Goal: Information Seeking & Learning: Learn about a topic

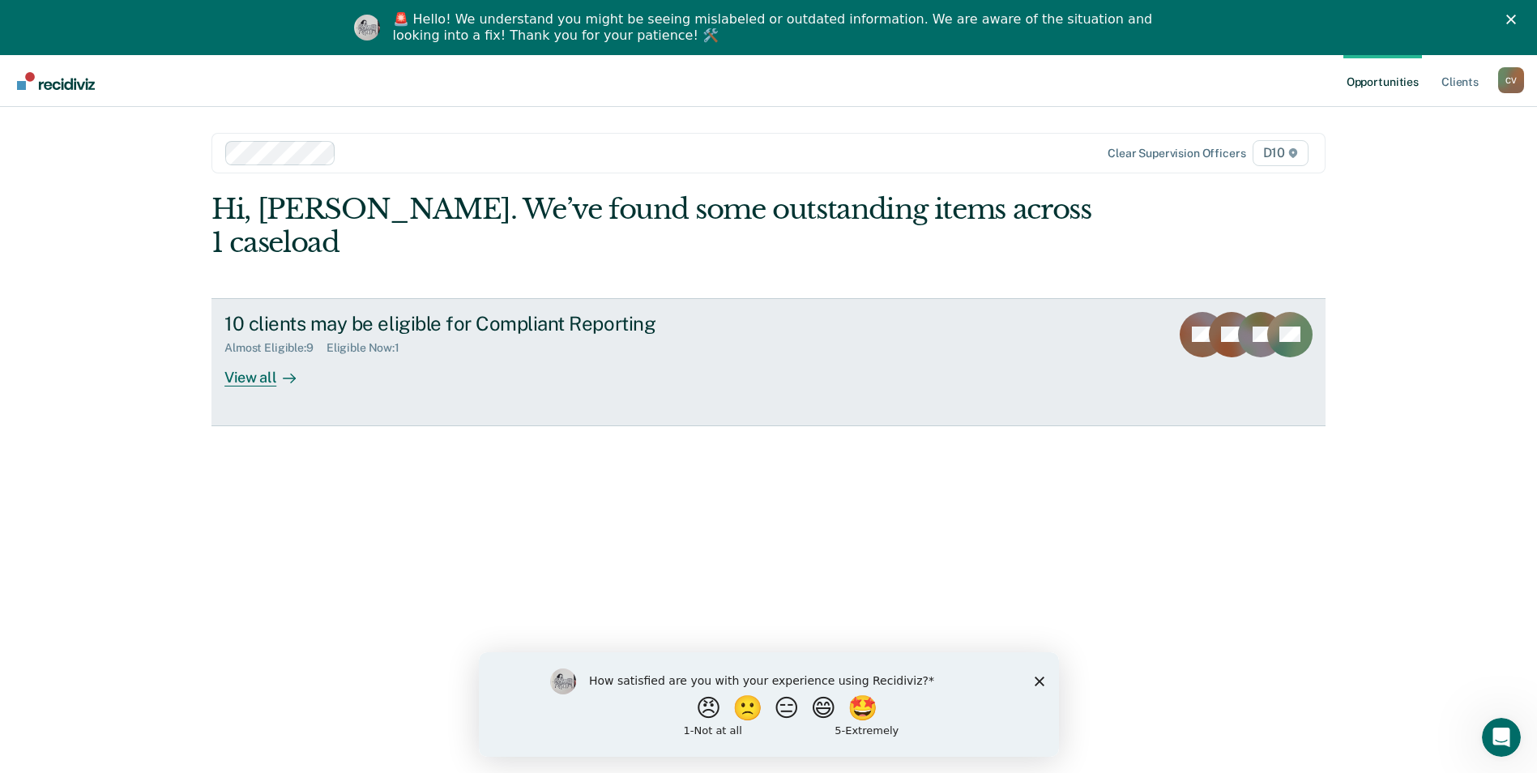
click at [250, 355] on div "View all" at bounding box center [269, 371] width 91 height 32
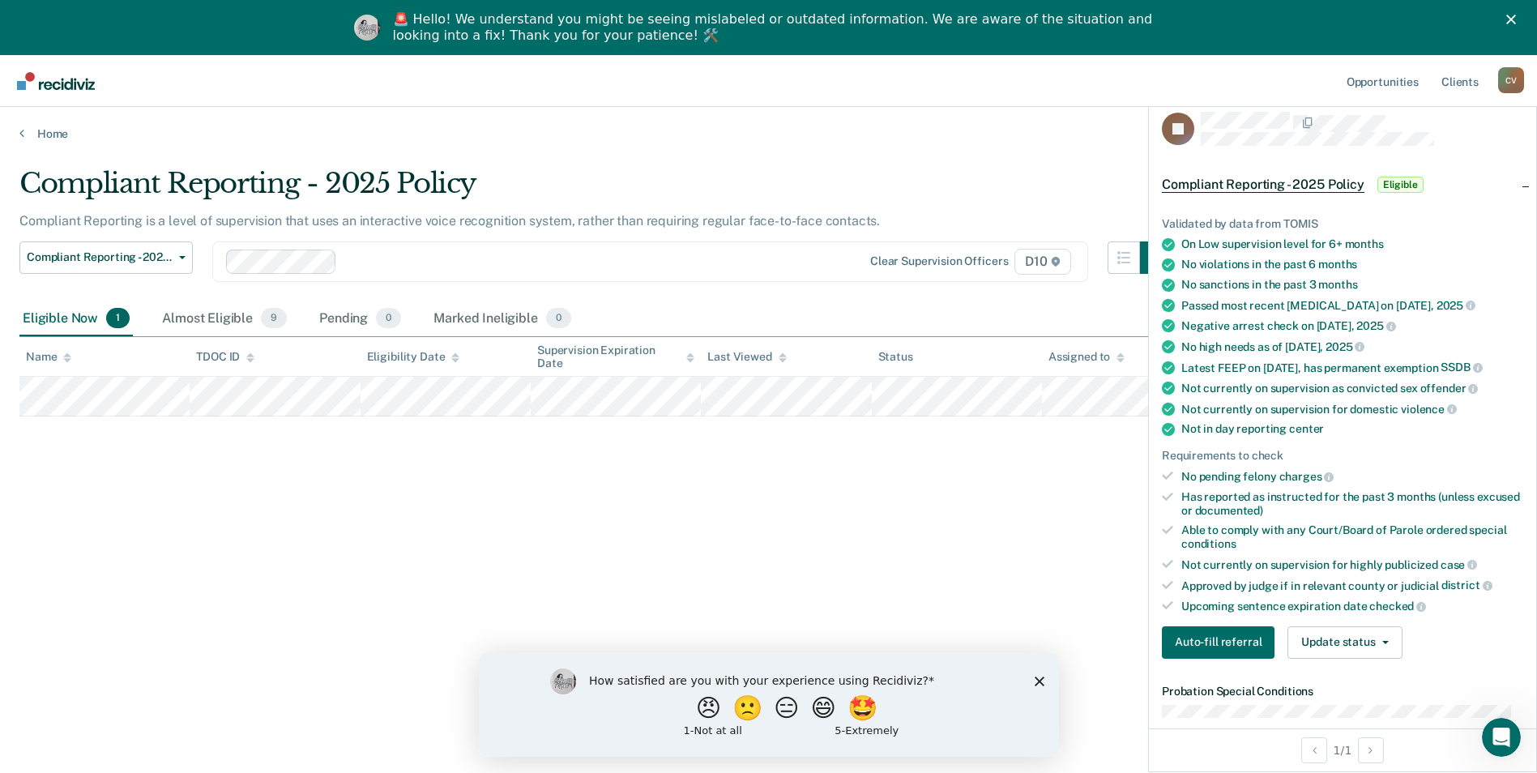
click at [903, 143] on main "Compliant Reporting - 2025 Policy Compliant Reporting is a level of supervision…" at bounding box center [768, 482] width 1537 height 682
click at [246, 313] on div "Almost Eligible 9" at bounding box center [224, 319] width 131 height 36
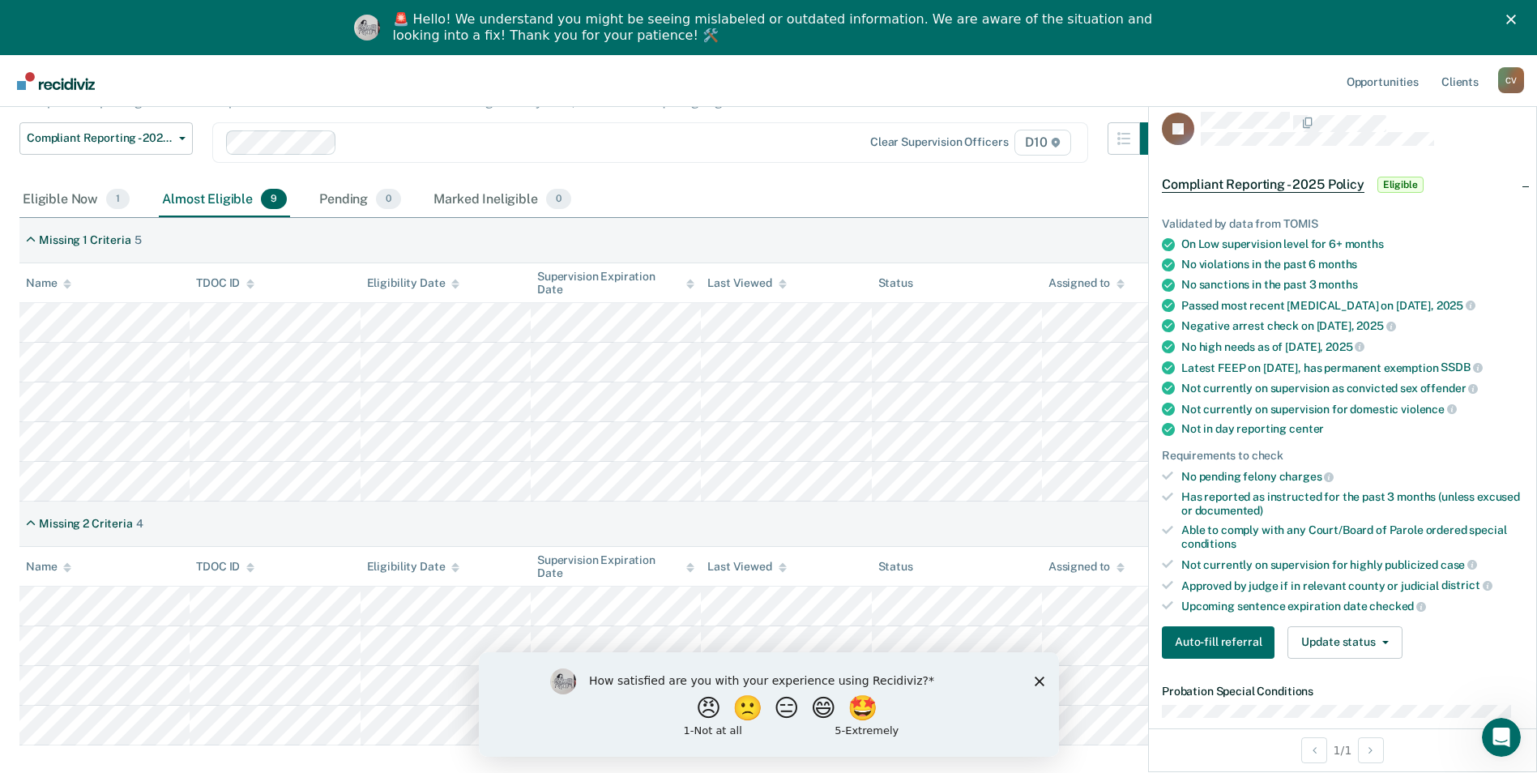
scroll to position [208, 0]
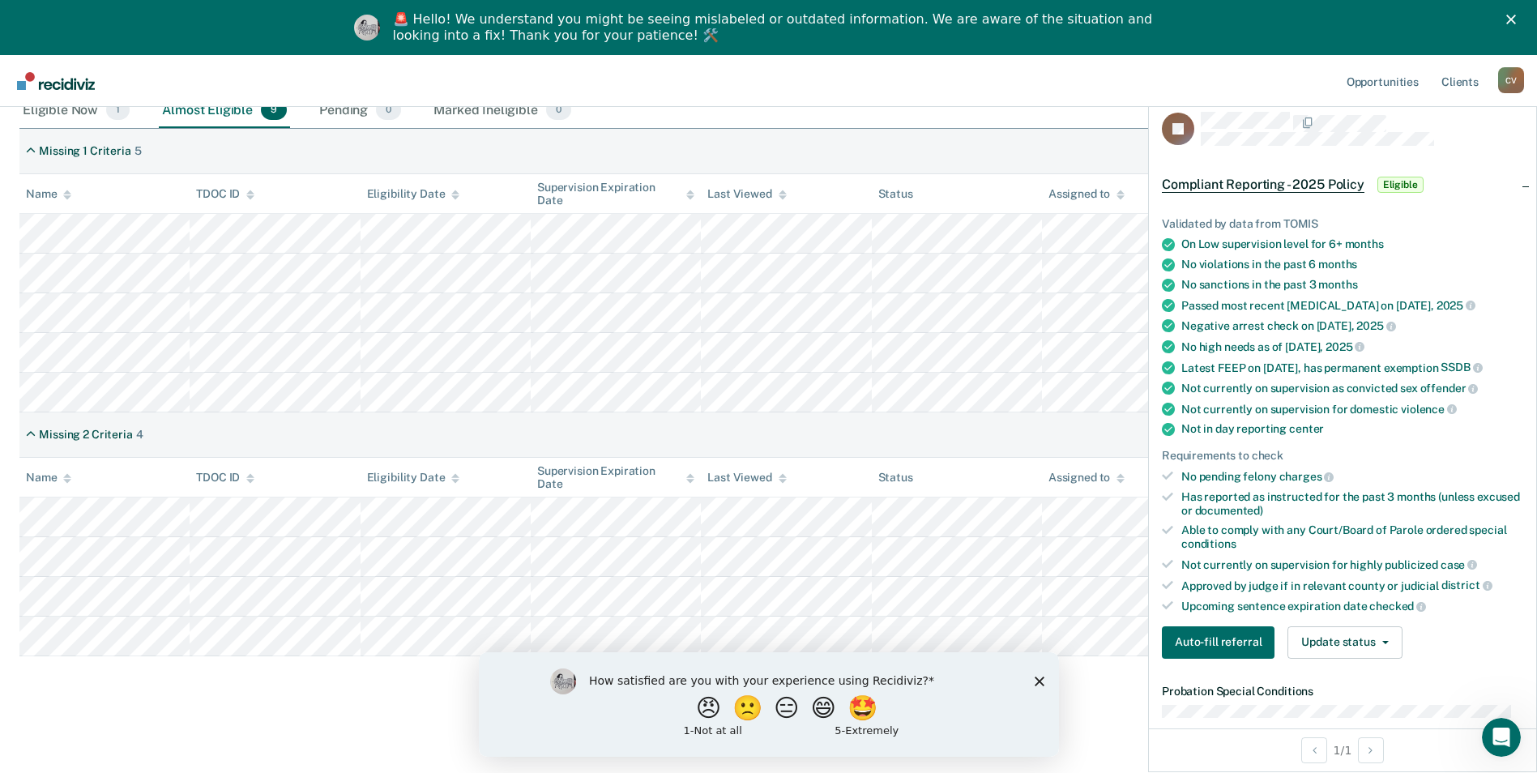
click at [1040, 682] on polygon "Close survey" at bounding box center [1039, 681] width 10 height 10
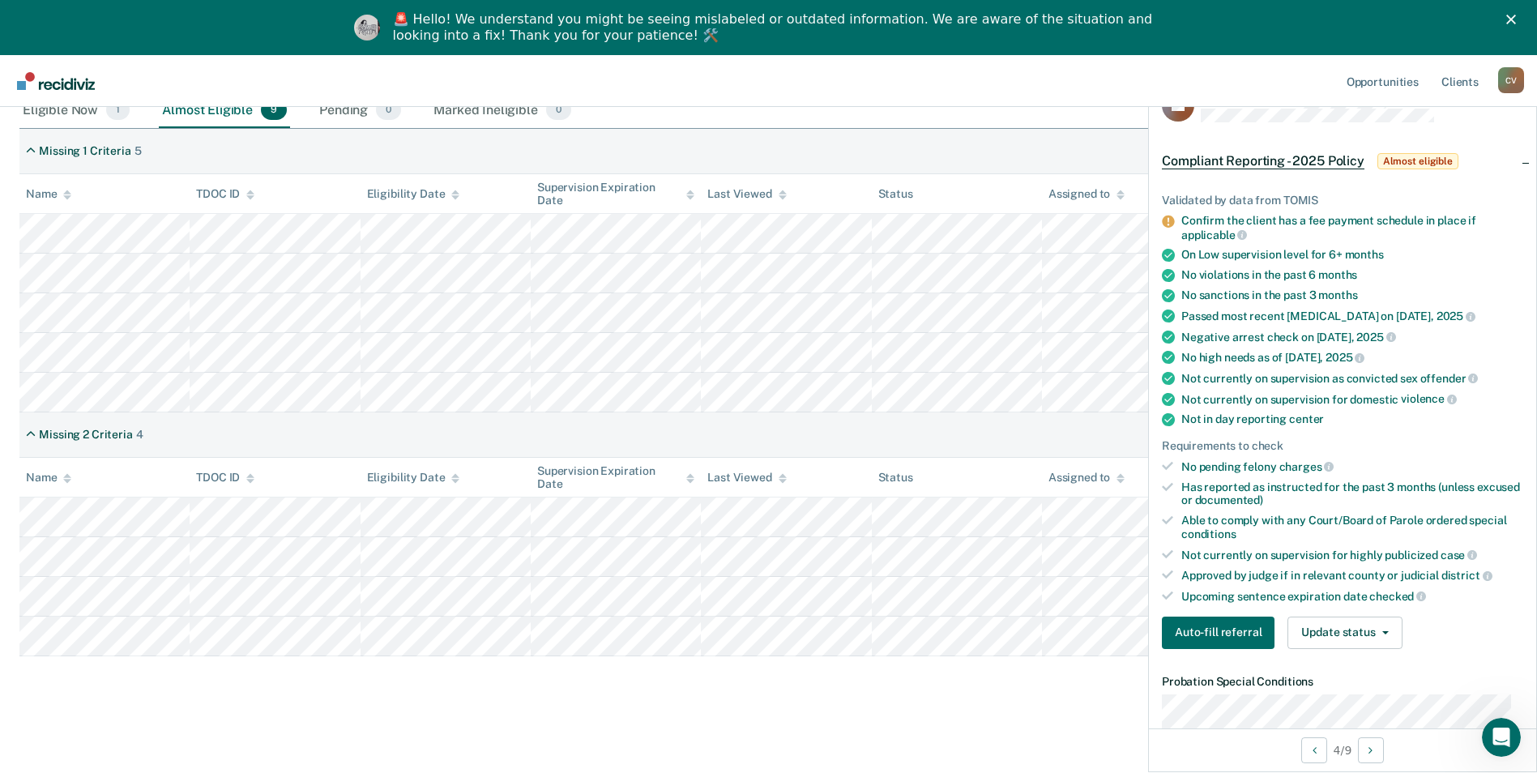
scroll to position [0, 0]
